Goal: Task Accomplishment & Management: Use online tool/utility

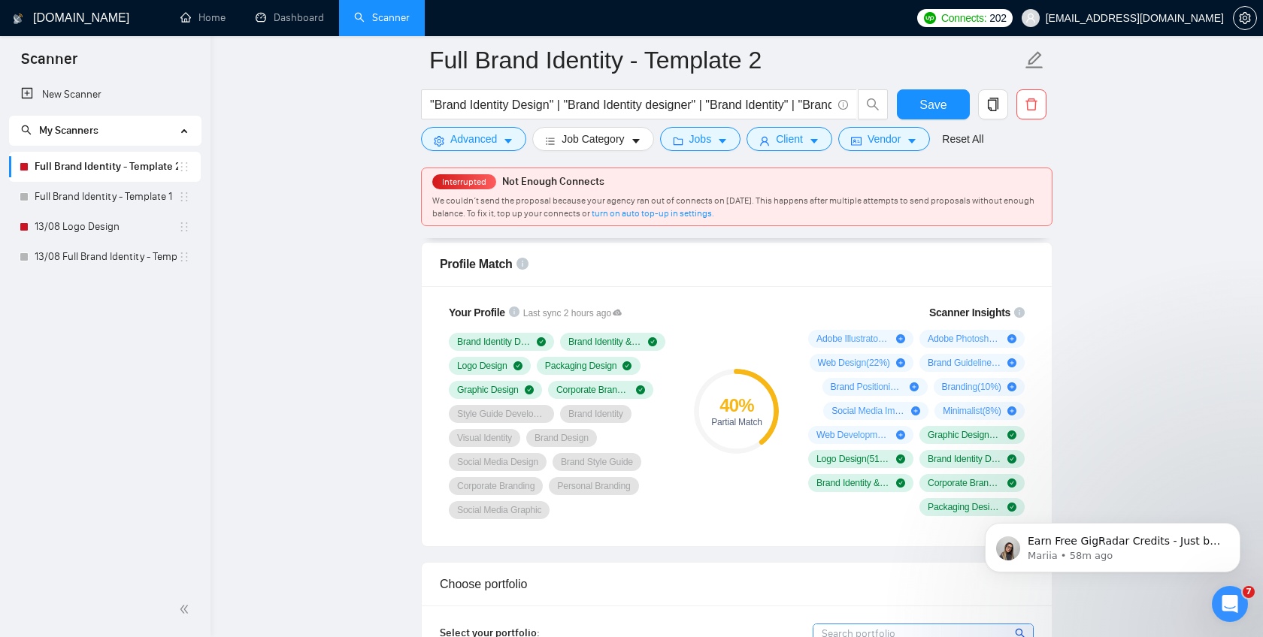
scroll to position [1063, 0]
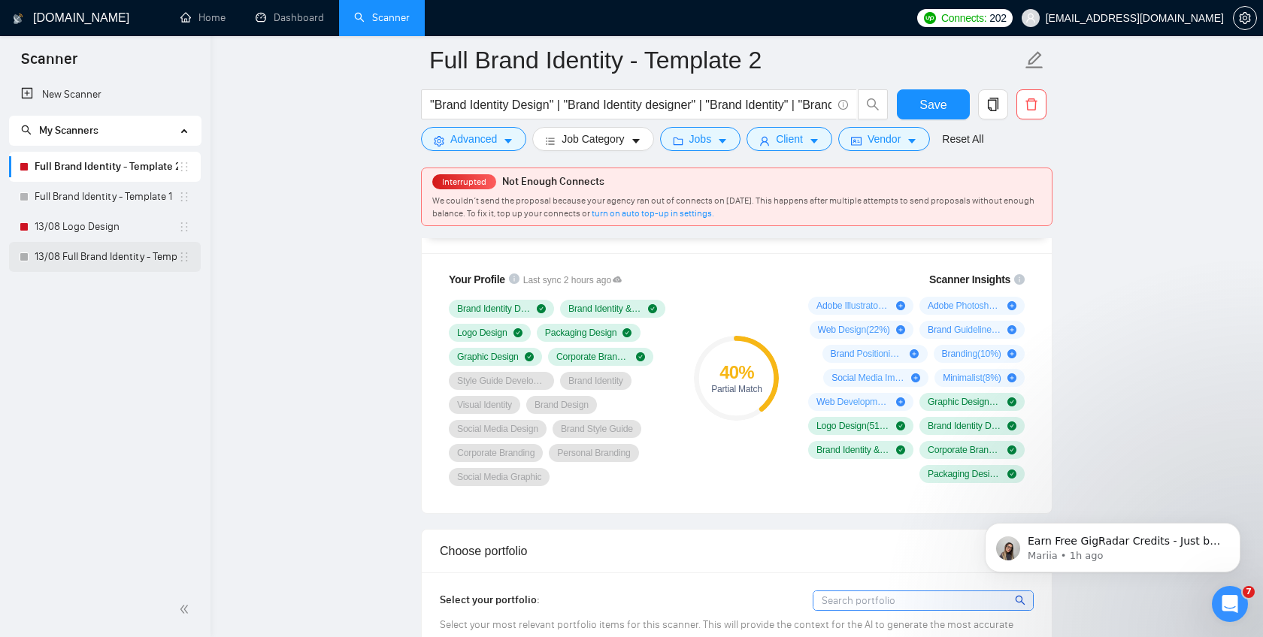
click at [127, 259] on link "13/08 Full Brand Identity - Template 2" at bounding box center [107, 257] width 144 height 30
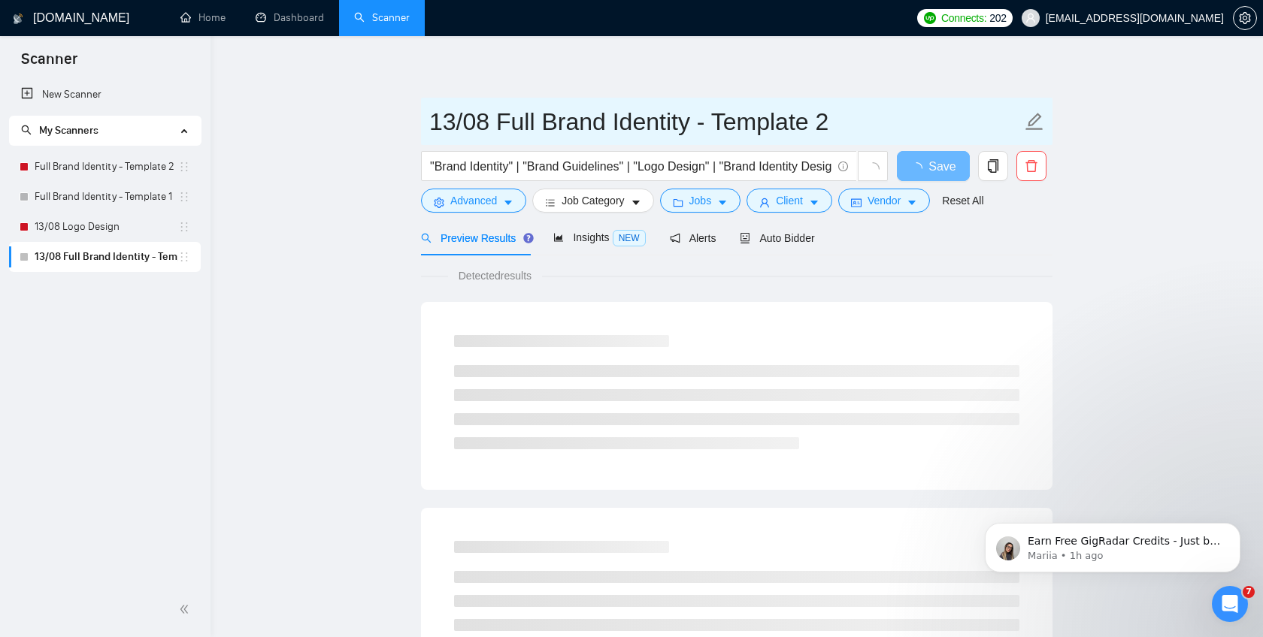
click at [707, 123] on input "13/08 Full Brand Identity - Template 2" at bounding box center [725, 122] width 592 height 38
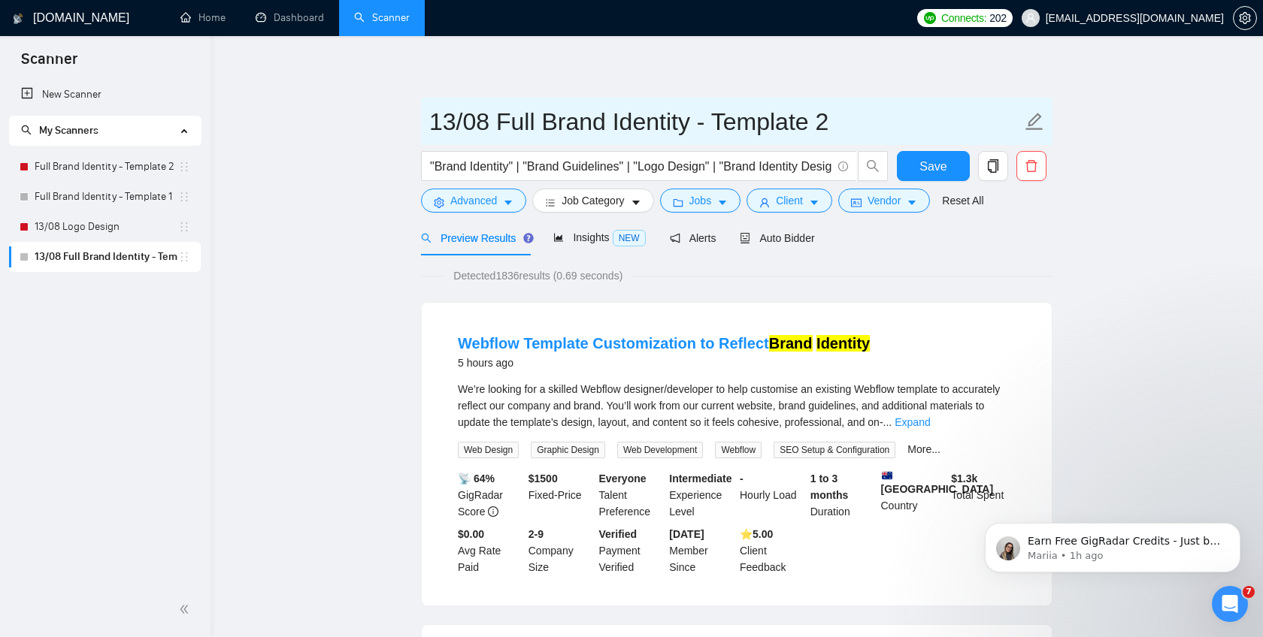
drag, startPoint x: 694, startPoint y: 121, endPoint x: 884, endPoint y: 125, distance: 190.2
click at [884, 124] on input "13/08 Full Brand Identity - Template 2" at bounding box center [725, 122] width 592 height 38
type input "13/08 Full Brand Identity"
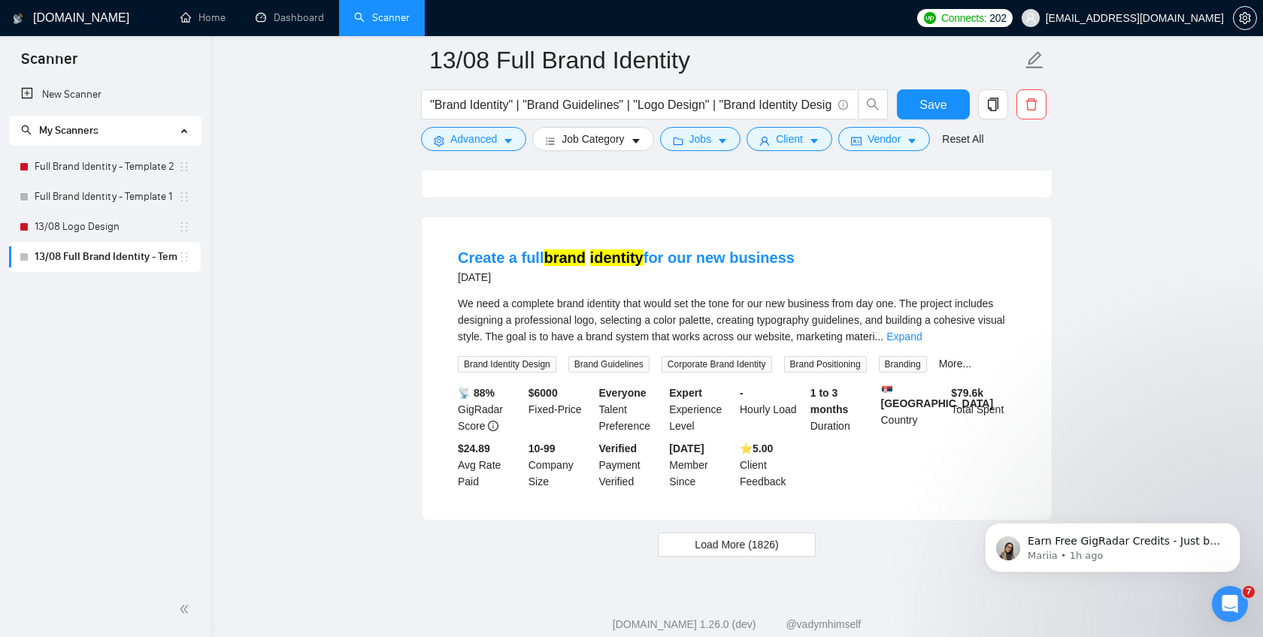
scroll to position [3073, 0]
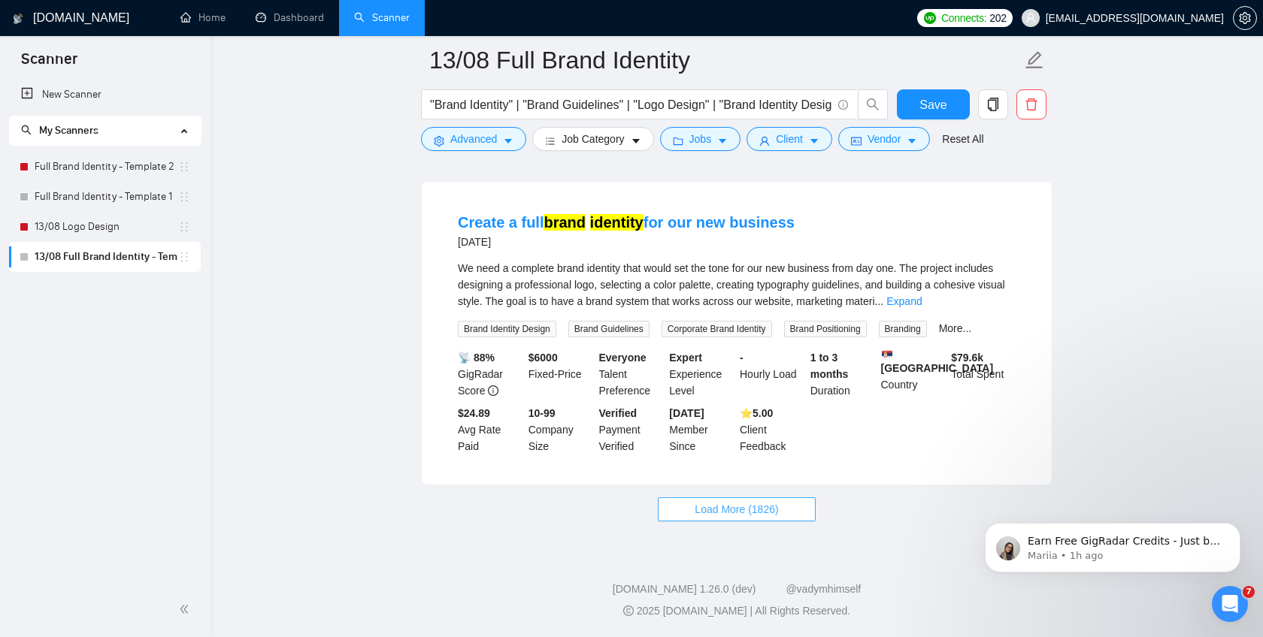
click at [716, 512] on span "Load More (1826)" at bounding box center [735, 509] width 83 height 17
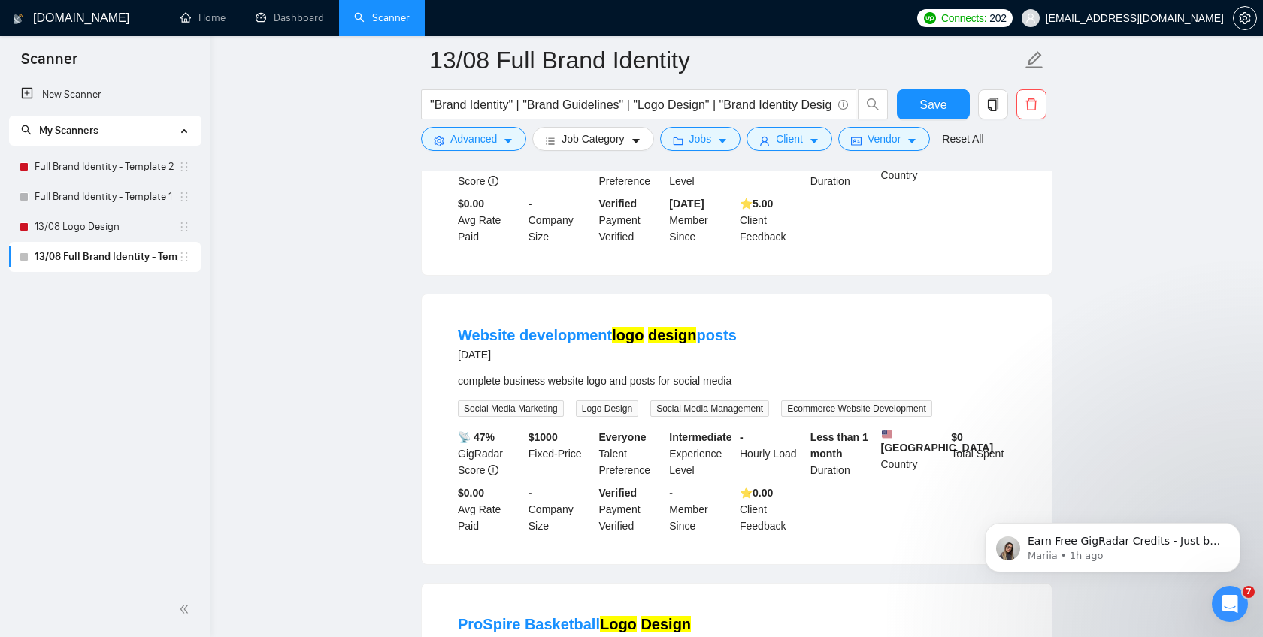
scroll to position [4201, 0]
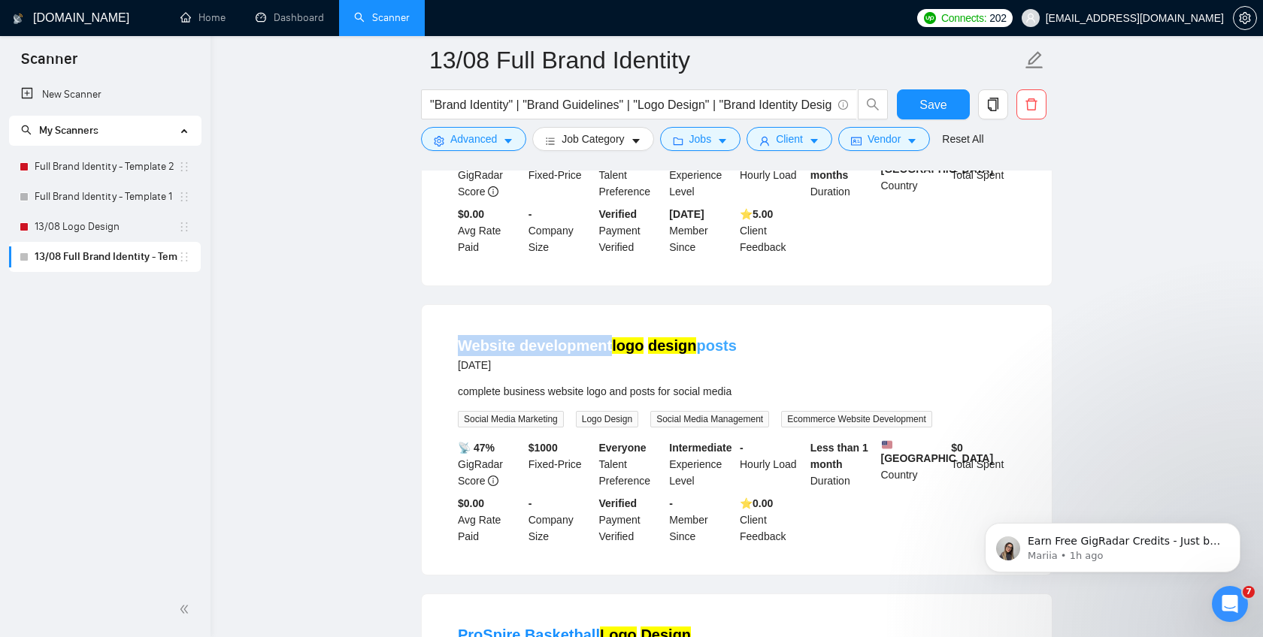
drag, startPoint x: 437, startPoint y: 374, endPoint x: 607, endPoint y: 372, distance: 169.9
click at [607, 372] on div "Website development logo design posts [DATE] complete business website logo and…" at bounding box center [737, 440] width 630 height 270
copy link "Website development"
click at [481, 144] on span "Advanced" at bounding box center [473, 139] width 47 height 17
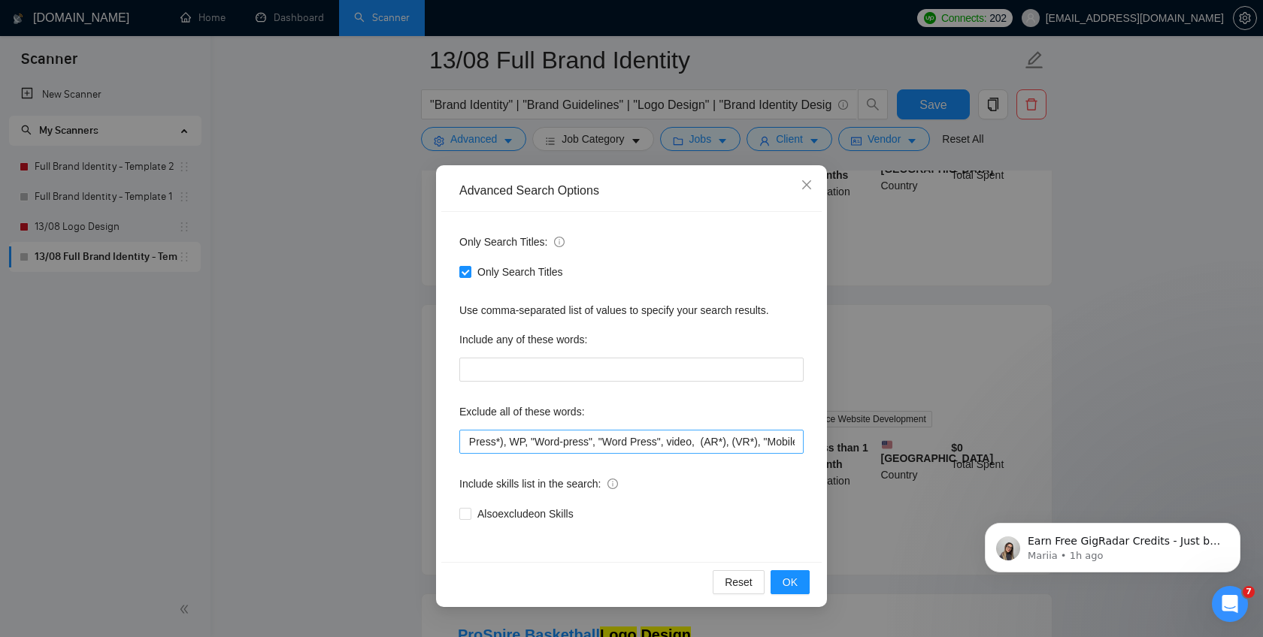
scroll to position [0, 235]
click at [792, 443] on input "(WordPress*), WP, "Word-press", "Word Press", video, (AR*), (VR*), "Mobile App …" at bounding box center [631, 442] width 344 height 24
paste input "Website development"
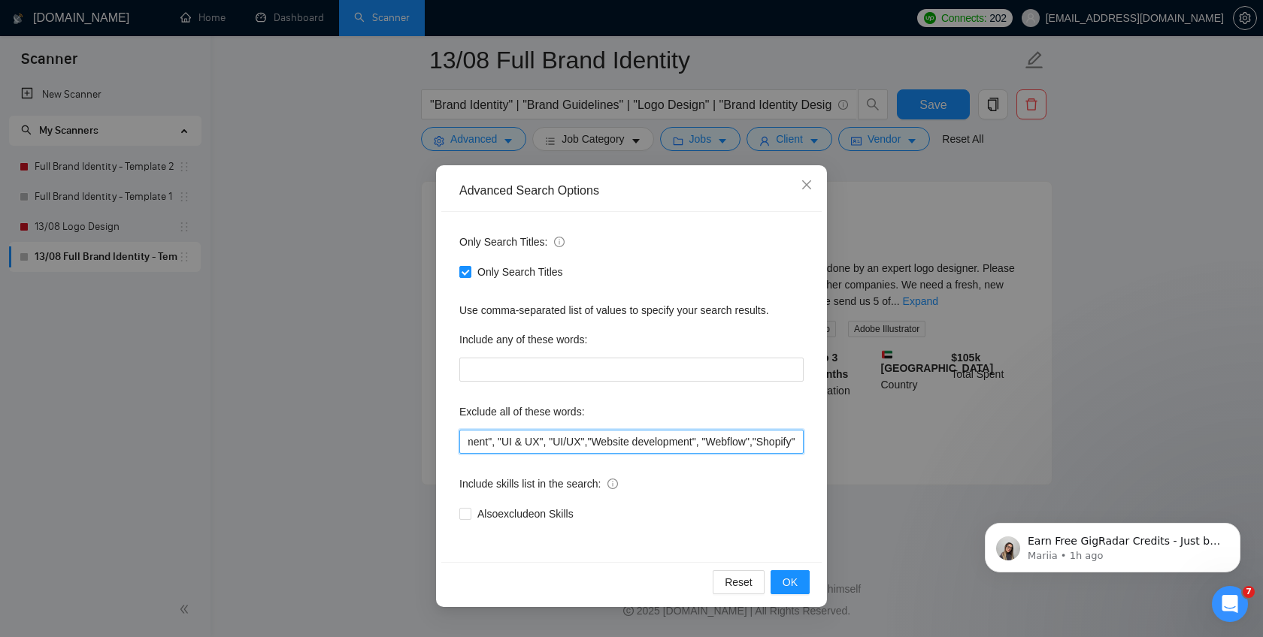
scroll to position [0, 455]
paste input "Email Marketing"
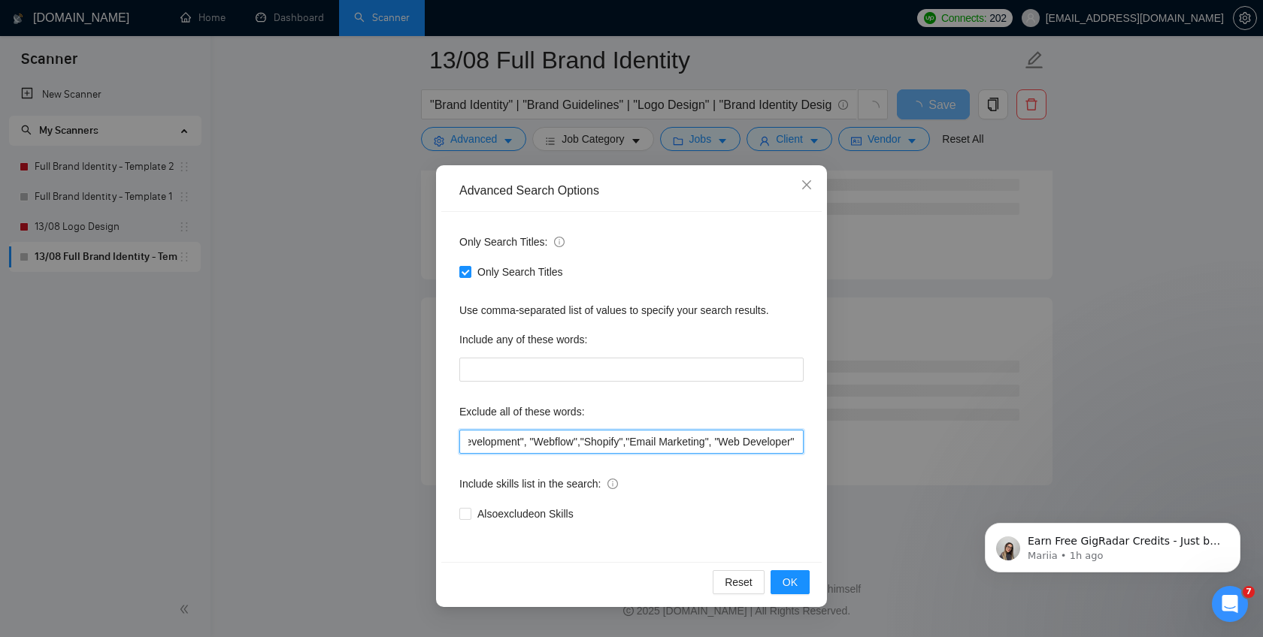
scroll to position [0, 632]
type input "(WordPress*), WP, "Word-press", "Word Press", video, (AR*), (VR*), "Mobile App …"
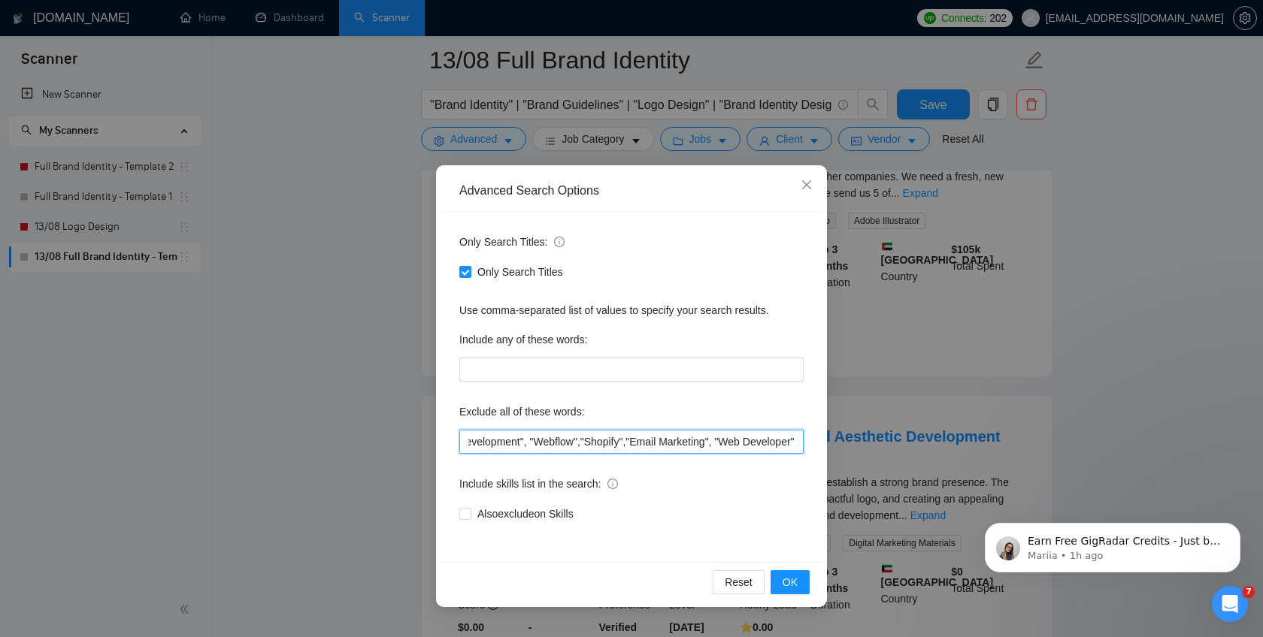
scroll to position [0, 0]
click at [596, 444] on input "(WordPress*), WP, "Word-press", "Word Press", video, (AR*), (VR*), "Mobile App …" at bounding box center [631, 442] width 344 height 24
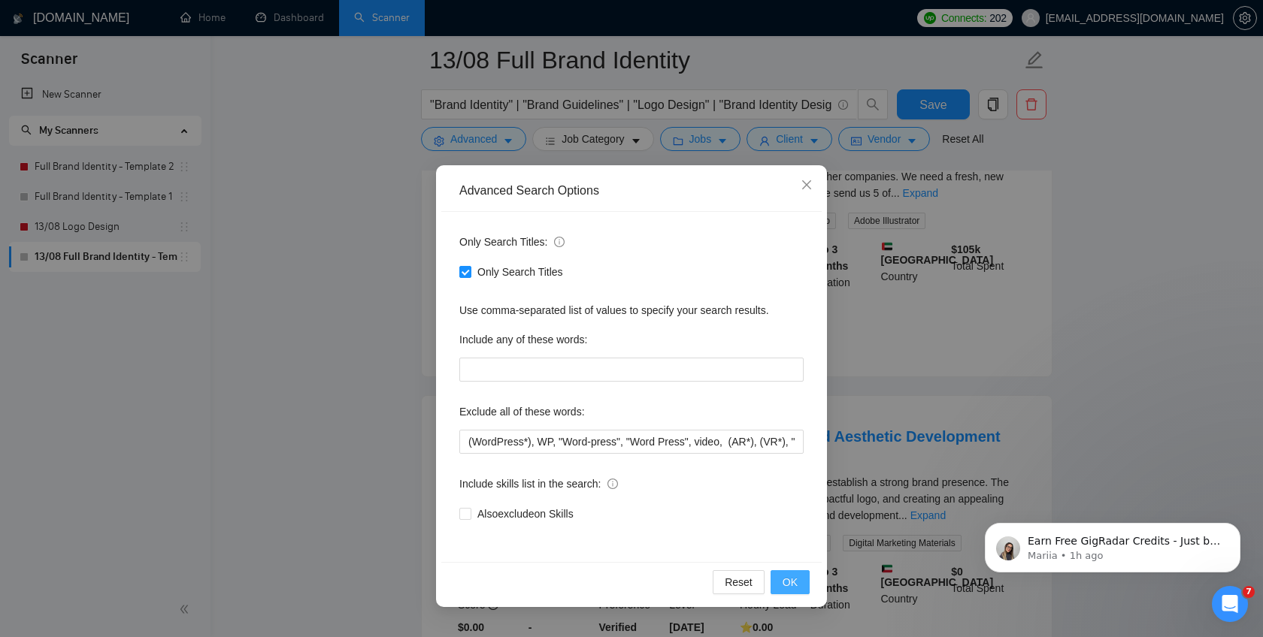
click at [794, 581] on span "OK" at bounding box center [789, 582] width 15 height 17
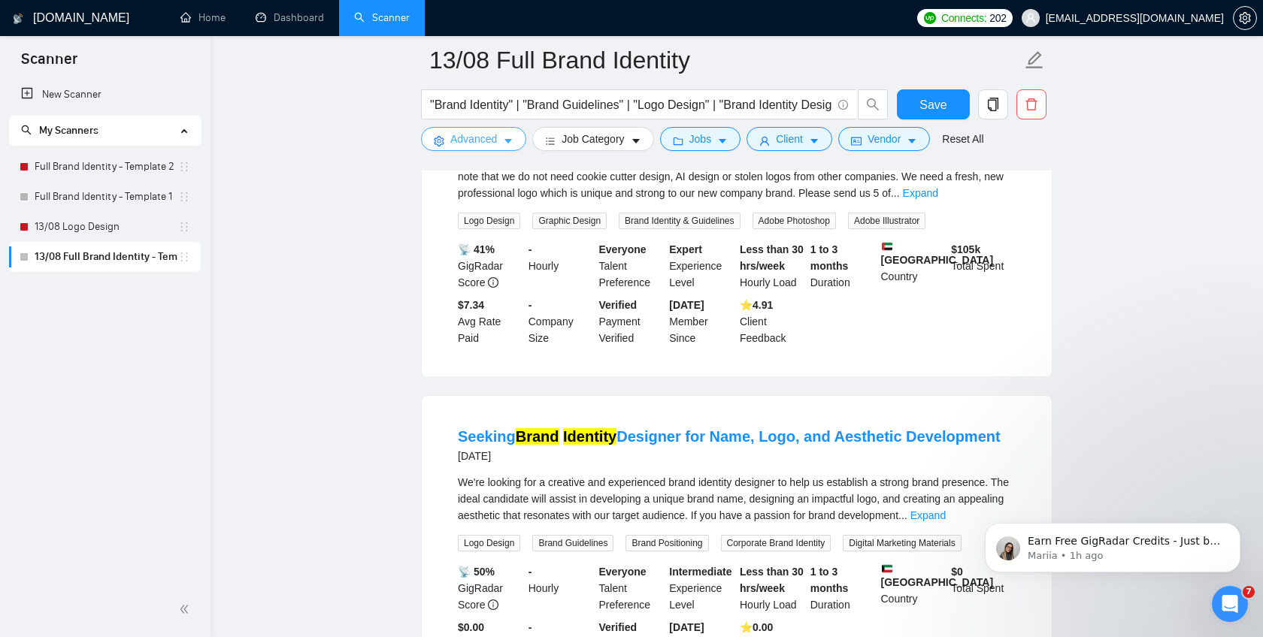
click at [495, 144] on span "Advanced" at bounding box center [473, 139] width 47 height 17
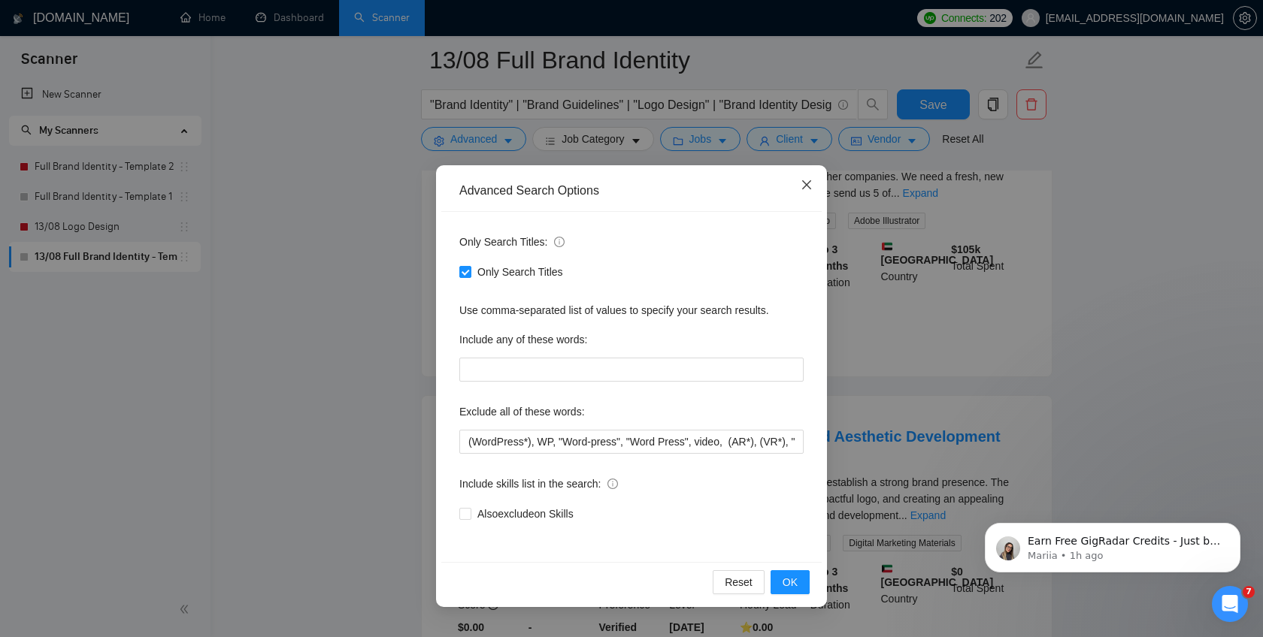
click at [806, 186] on icon "close" at bounding box center [806, 184] width 9 height 9
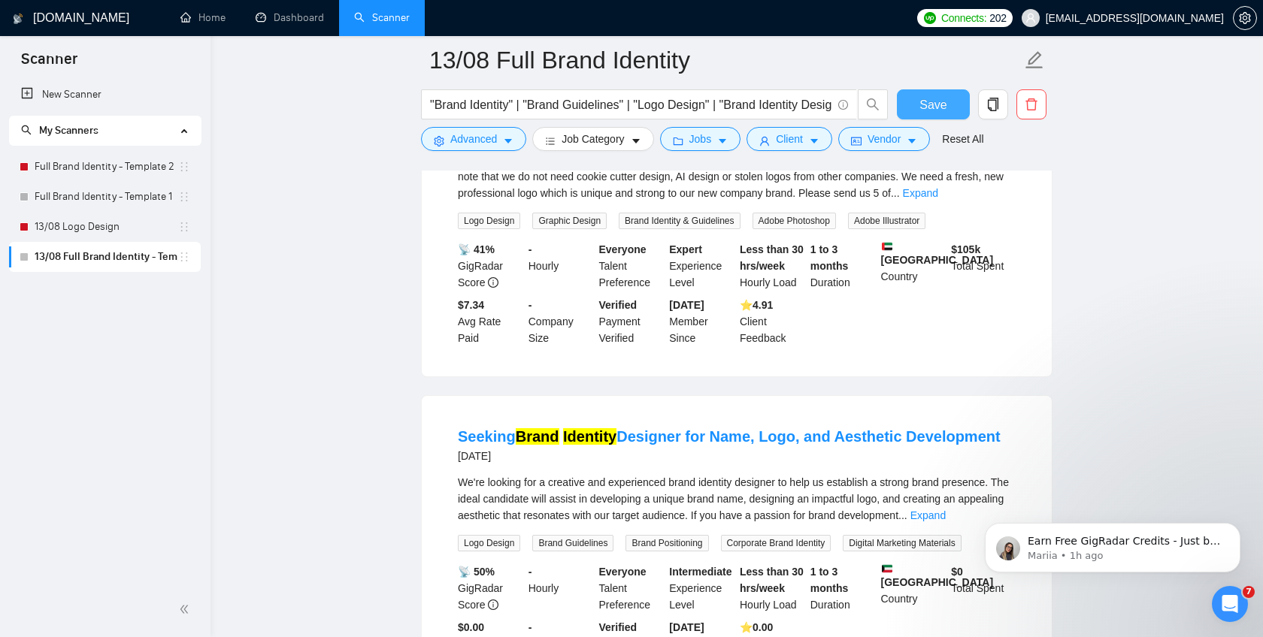
click at [929, 104] on span "Save" at bounding box center [932, 104] width 27 height 19
click at [114, 231] on link "13/08 Logo Design" at bounding box center [107, 227] width 144 height 30
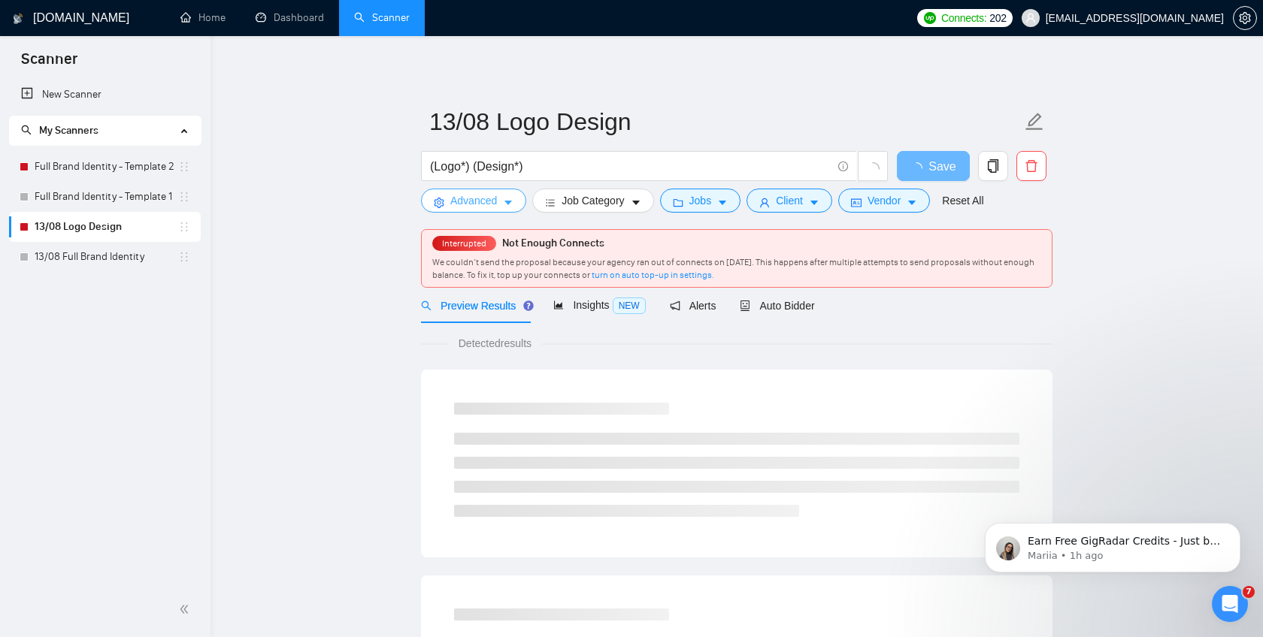
click at [463, 199] on span "Advanced" at bounding box center [473, 200] width 47 height 17
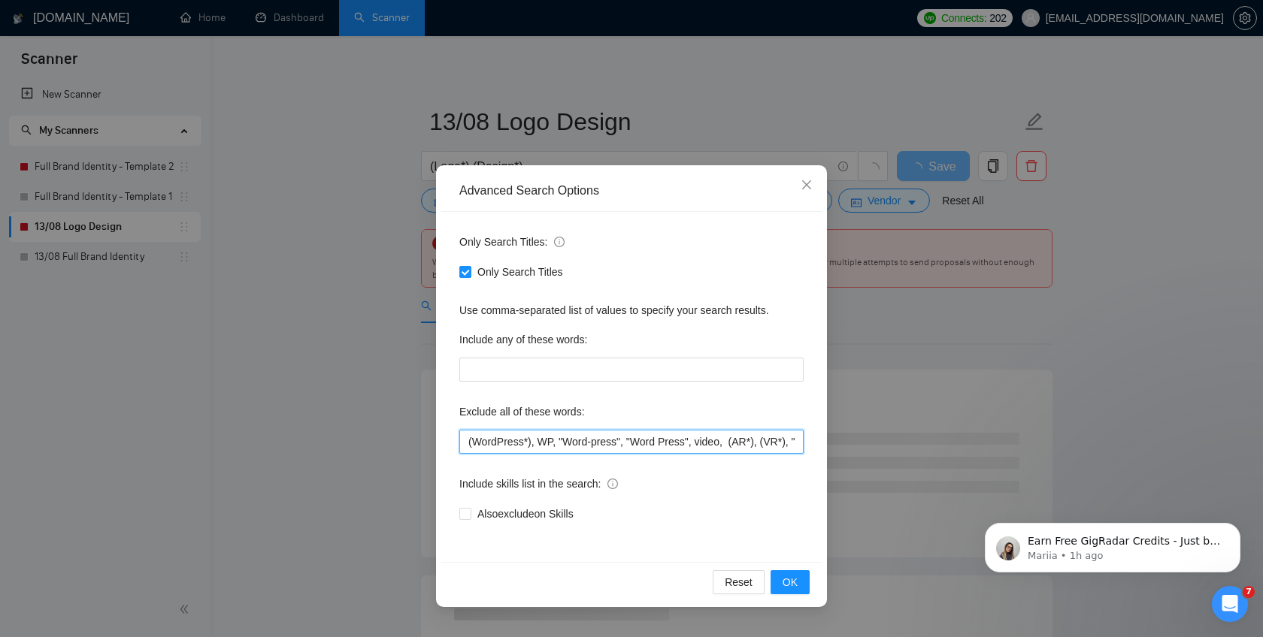
click at [519, 440] on input "(WordPress*), WP, "Word-press", "Word Press", video, (AR*), (VR*), "Mobile App …" at bounding box center [631, 442] width 344 height 24
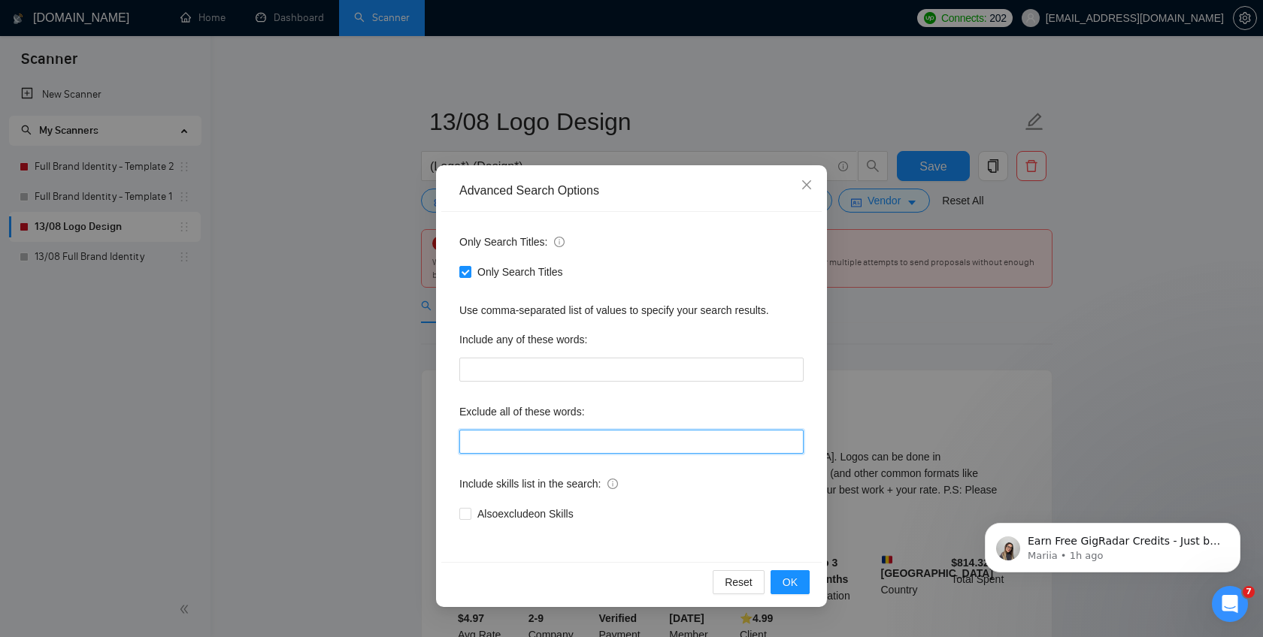
paste input "(WordPress*), WP, "Word-press", "Word Press", video, (AR*), (VR*), "Mobile App …"
type input "(WordPress*), WP, "Word-press", "Word Press", video, (AR*), (VR*), "Mobile App …"
click at [803, 585] on button "OK" at bounding box center [789, 582] width 39 height 24
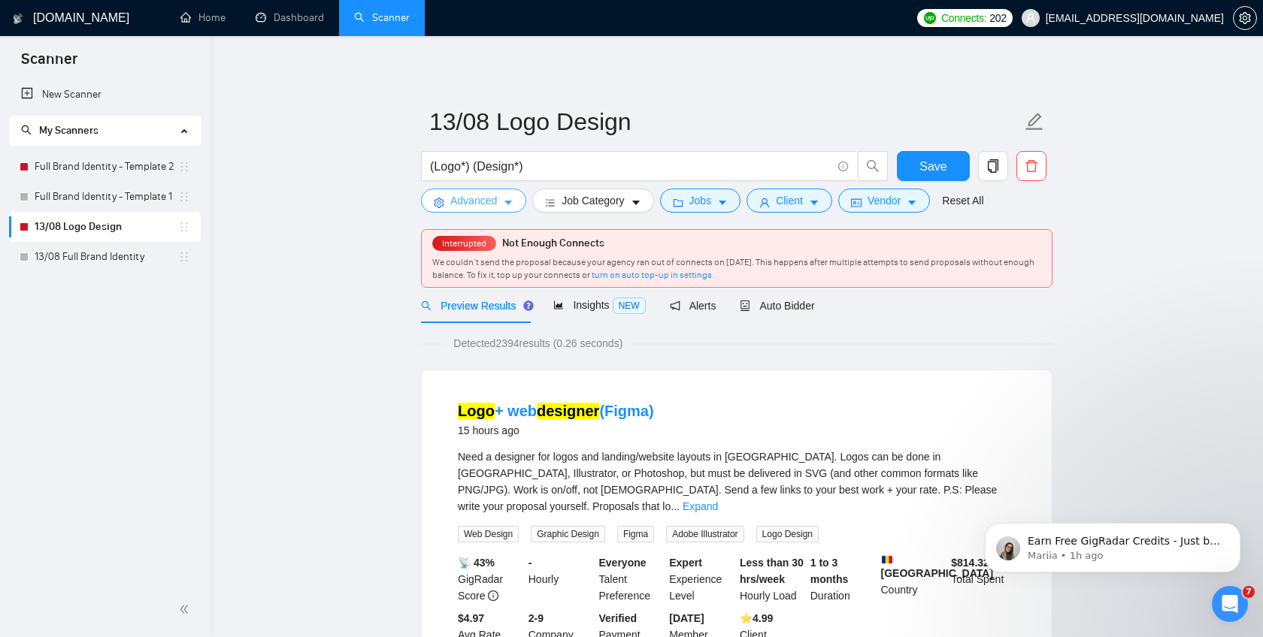
click at [503, 202] on button "Advanced" at bounding box center [473, 201] width 105 height 24
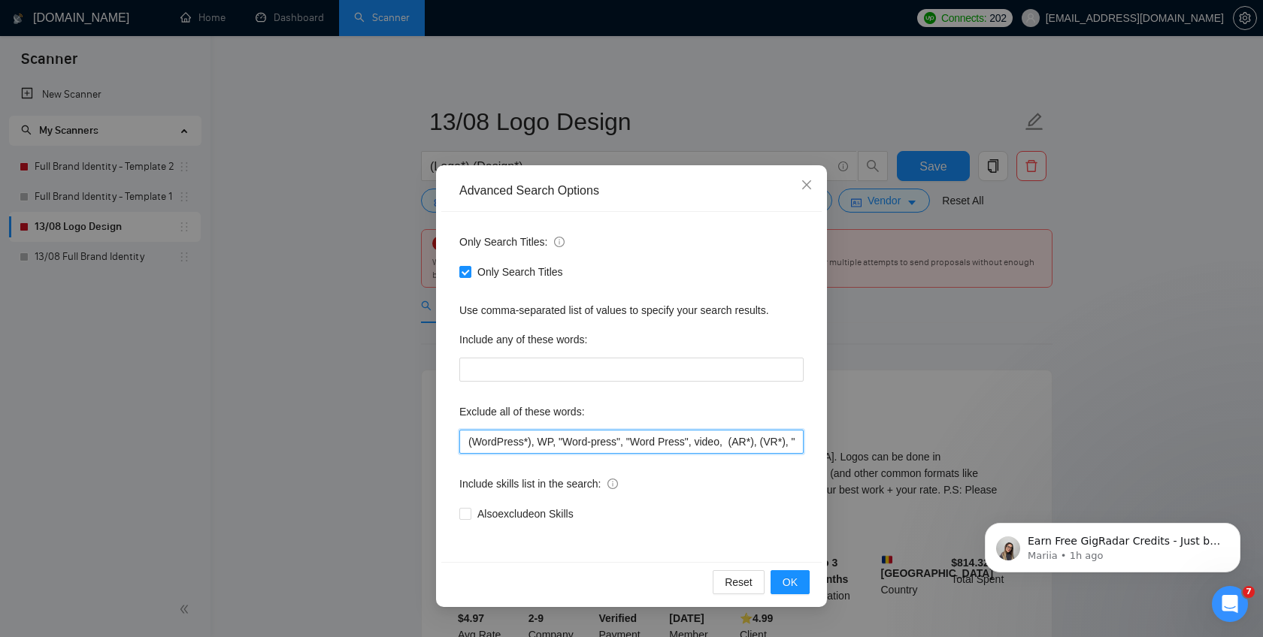
click at [588, 443] on input "(WordPress*), WP, "Word-press", "Word Press", video, (AR*), (VR*), "Mobile App …" at bounding box center [631, 442] width 344 height 24
click at [369, 312] on div "Advanced Search Options Only Search Titles: Only Search Titles Use comma-separa…" at bounding box center [631, 318] width 1263 height 637
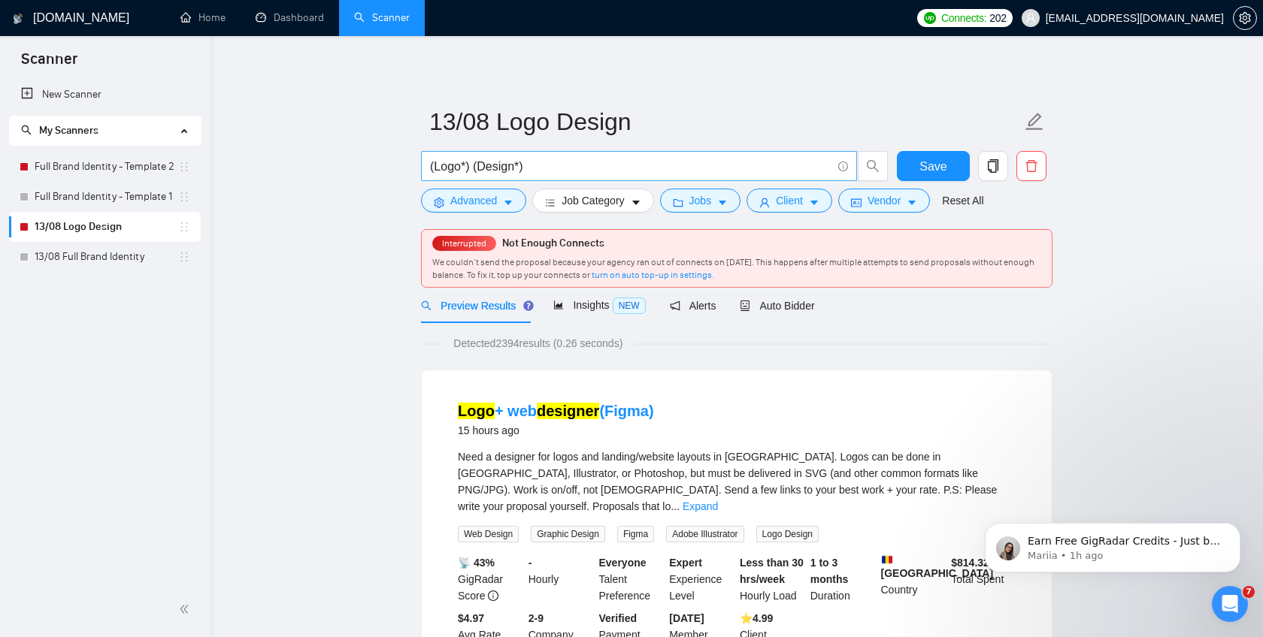
click at [536, 168] on input "(Logo*) (Design*)" at bounding box center [630, 166] width 401 height 19
click at [487, 204] on span "Advanced" at bounding box center [473, 200] width 47 height 17
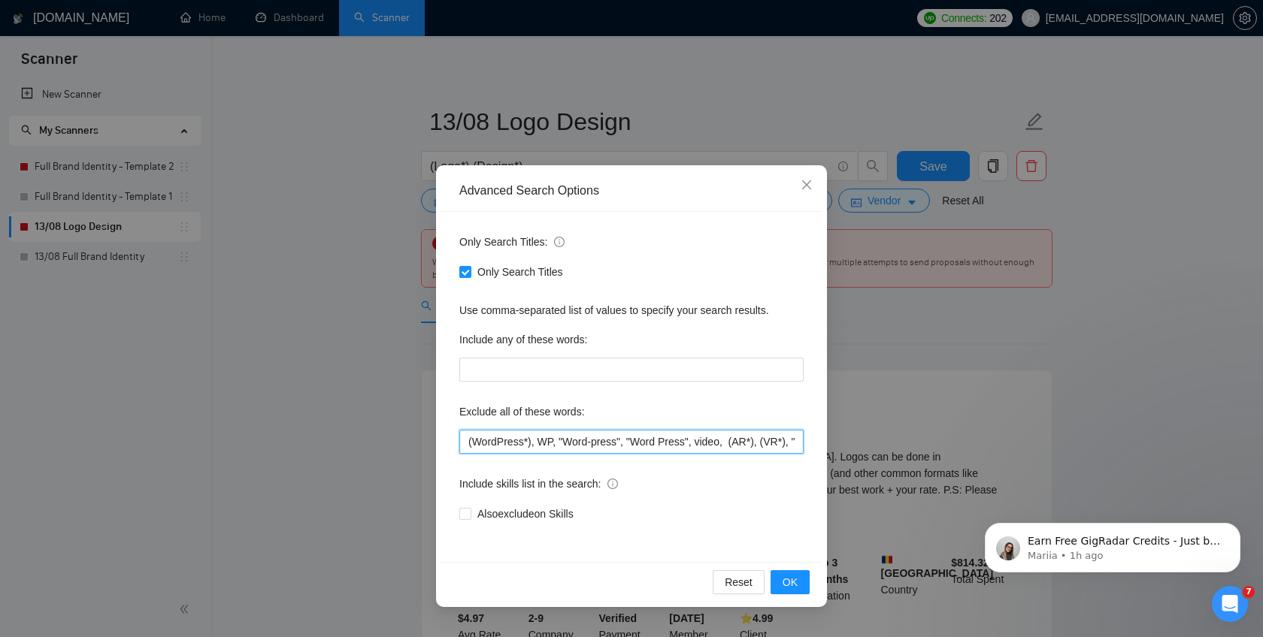
click at [631, 447] on input "(WordPress*), WP, "Word-press", "Word Press", video, (AR*), (VR*), "Mobile App …" at bounding box center [631, 442] width 344 height 24
click at [801, 579] on button "OK" at bounding box center [789, 582] width 39 height 24
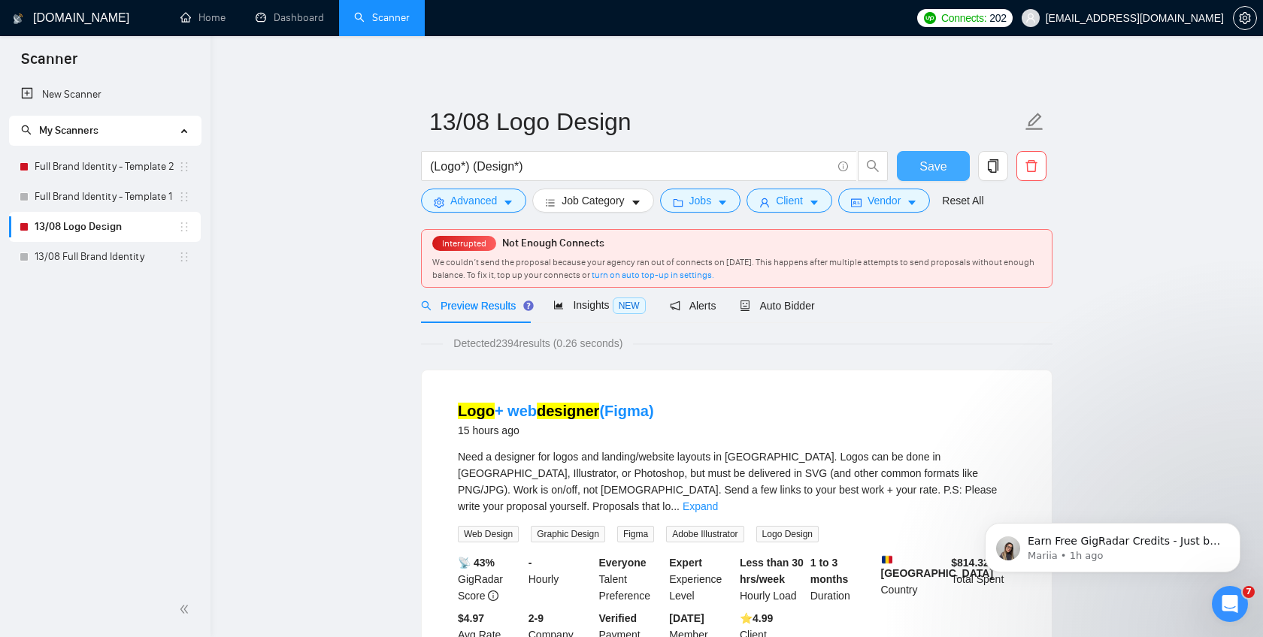
click at [939, 173] on span "Save" at bounding box center [932, 166] width 27 height 19
click at [783, 305] on span "Auto Bidder" at bounding box center [777, 306] width 74 height 12
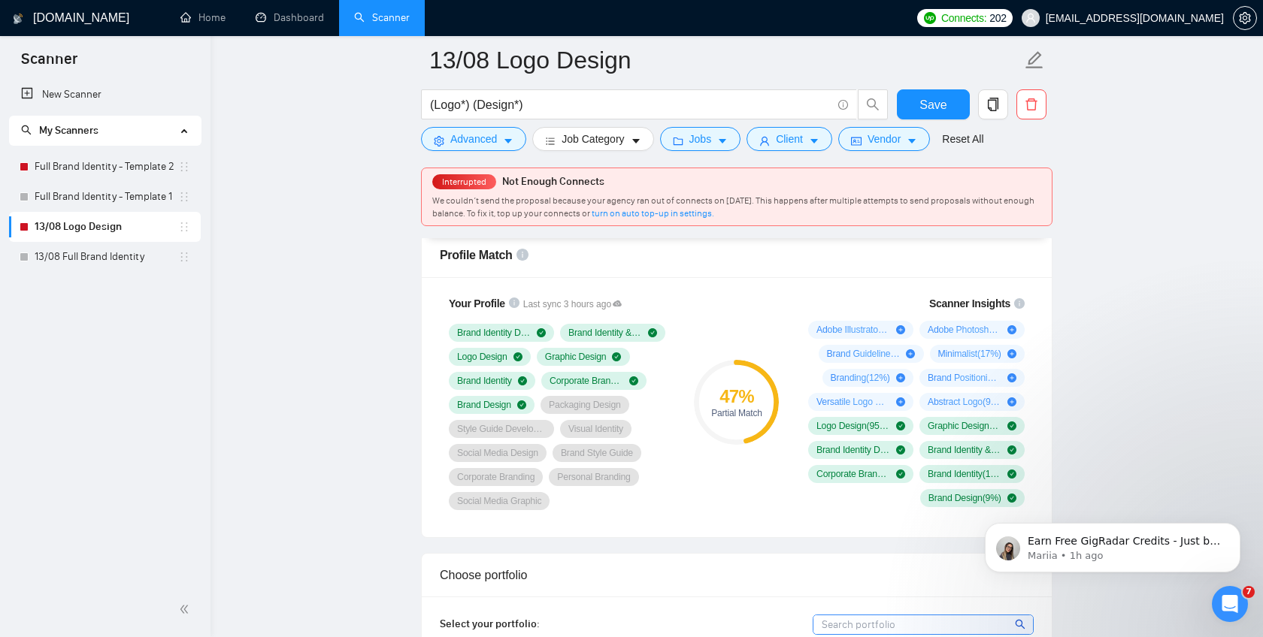
scroll to position [983, 0]
